Goal: Task Accomplishment & Management: Manage account settings

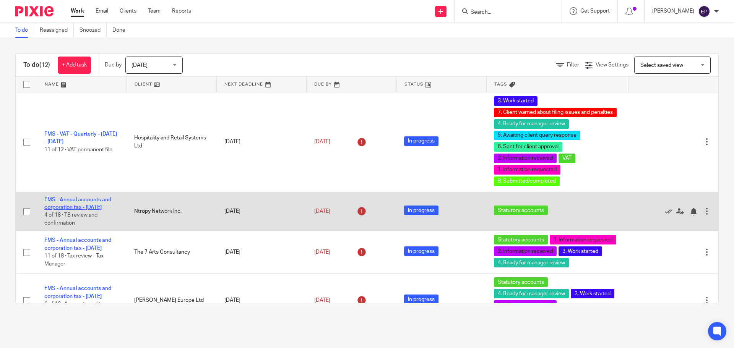
click at [100, 200] on link "FMS - Annual accounts and corporation tax - [DATE]" at bounding box center [77, 203] width 67 height 13
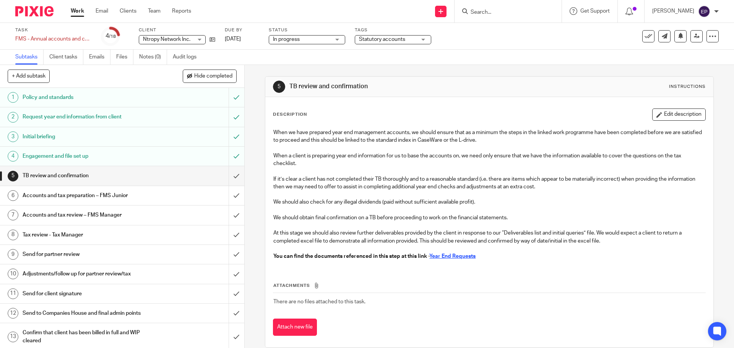
scroll to position [11, 0]
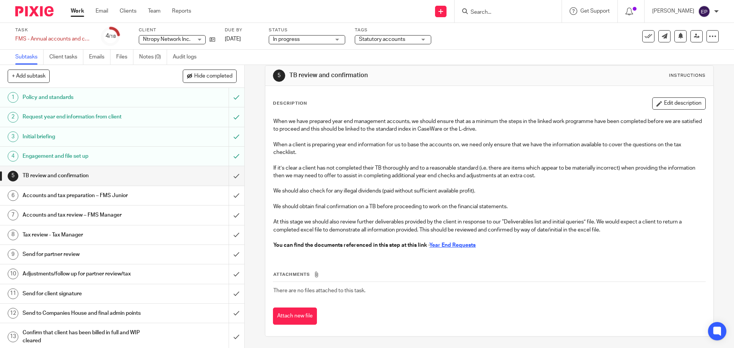
click at [446, 245] on u "Year End Requests" at bounding box center [452, 245] width 46 height 5
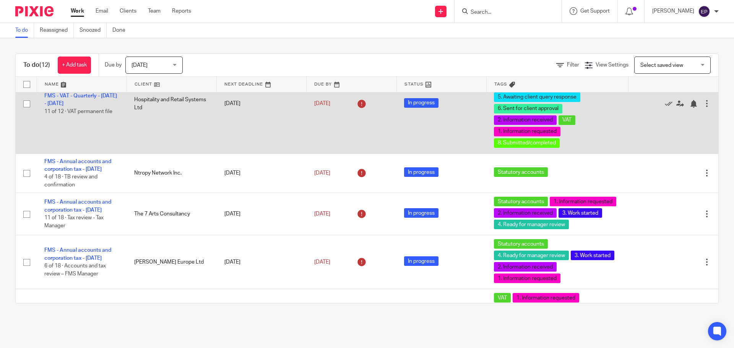
scroll to position [76, 0]
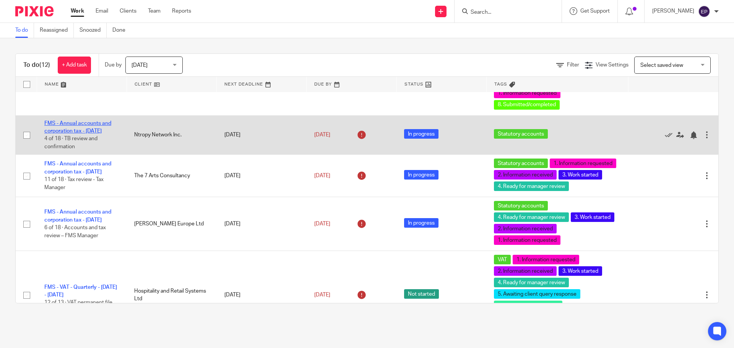
click at [103, 123] on link "FMS - Annual accounts and corporation tax - [DATE]" at bounding box center [77, 127] width 67 height 13
